Goal: Navigation & Orientation: Find specific page/section

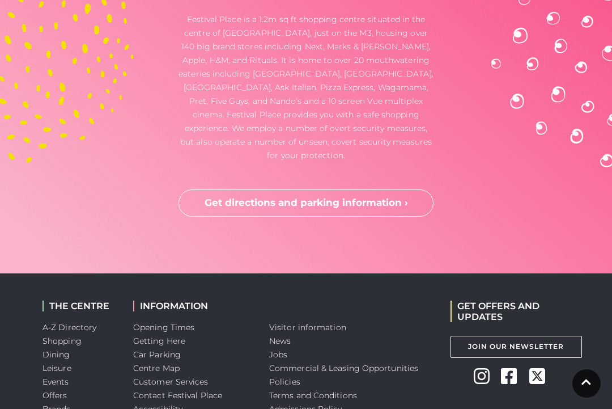
scroll to position [2952, 0]
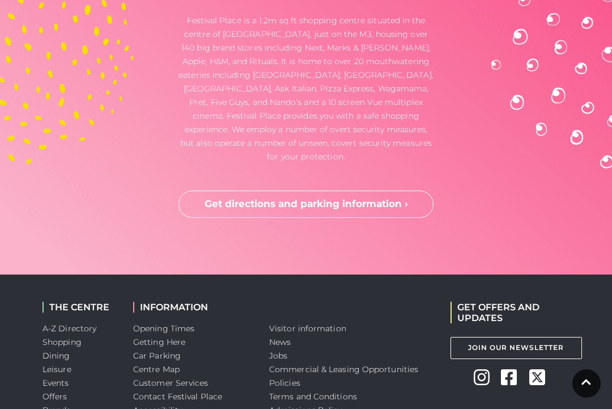
click at [288, 190] on link "Get directions and parking information ›" at bounding box center [305, 203] width 255 height 27
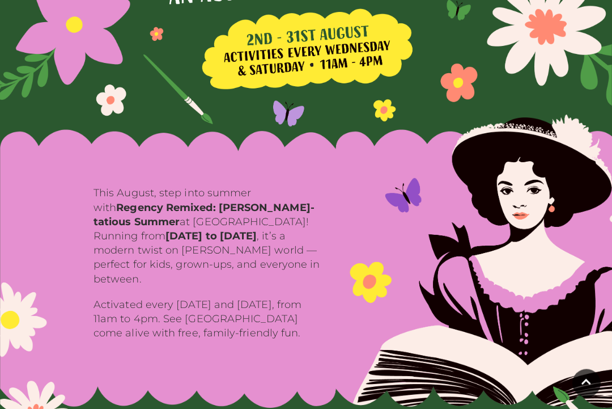
scroll to position [0, 0]
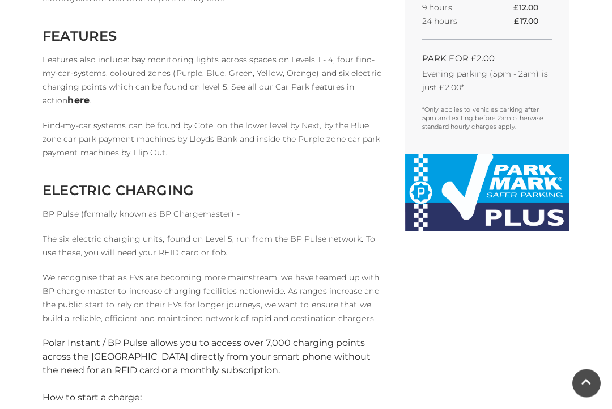
scroll to position [583, 0]
